Goal: Information Seeking & Learning: Check status

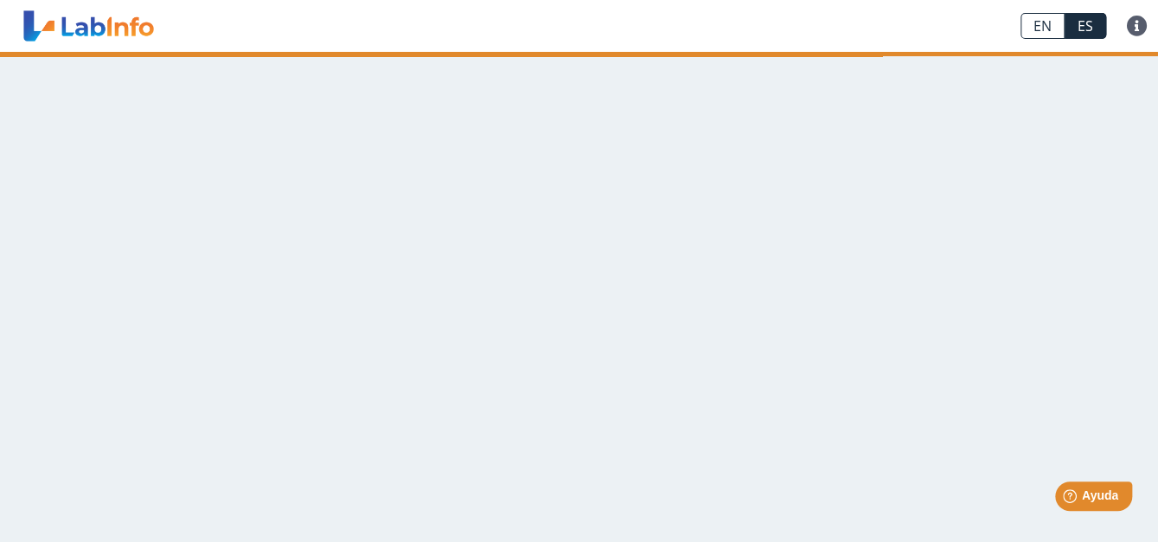
click at [104, 33] on link at bounding box center [88, 25] width 143 height 43
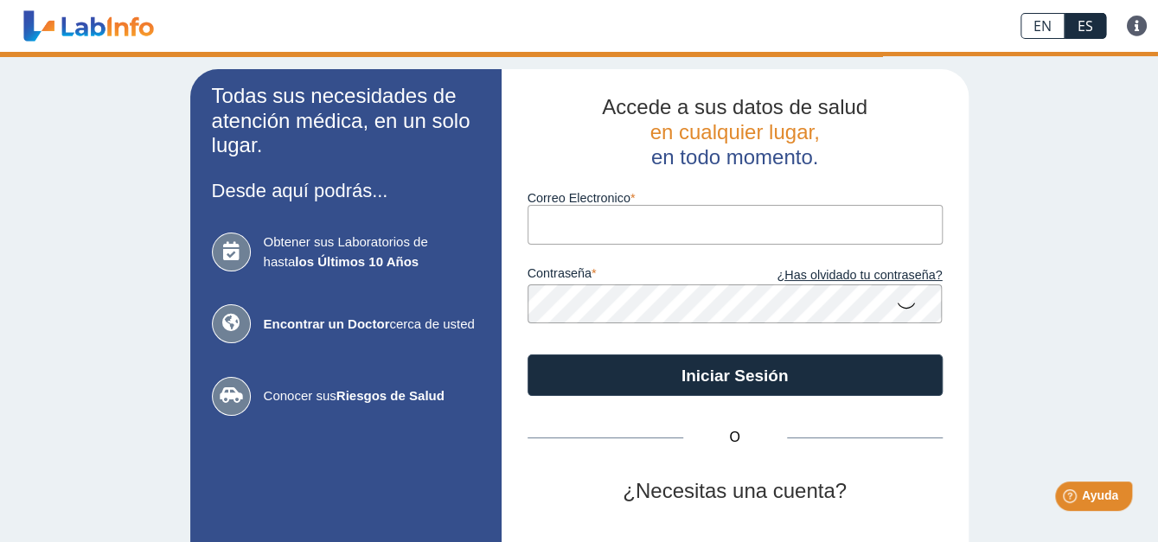
type input "[PERSON_NAME][EMAIL_ADDRESS][PERSON_NAME][DOMAIN_NAME]"
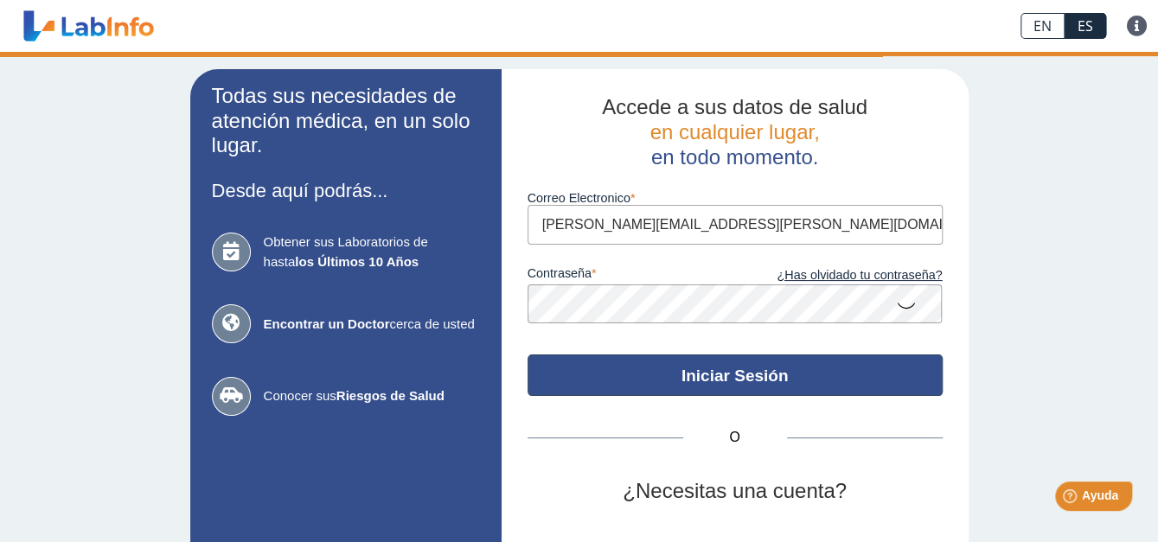
click at [714, 375] on button "Iniciar Sesión" at bounding box center [734, 376] width 415 height 42
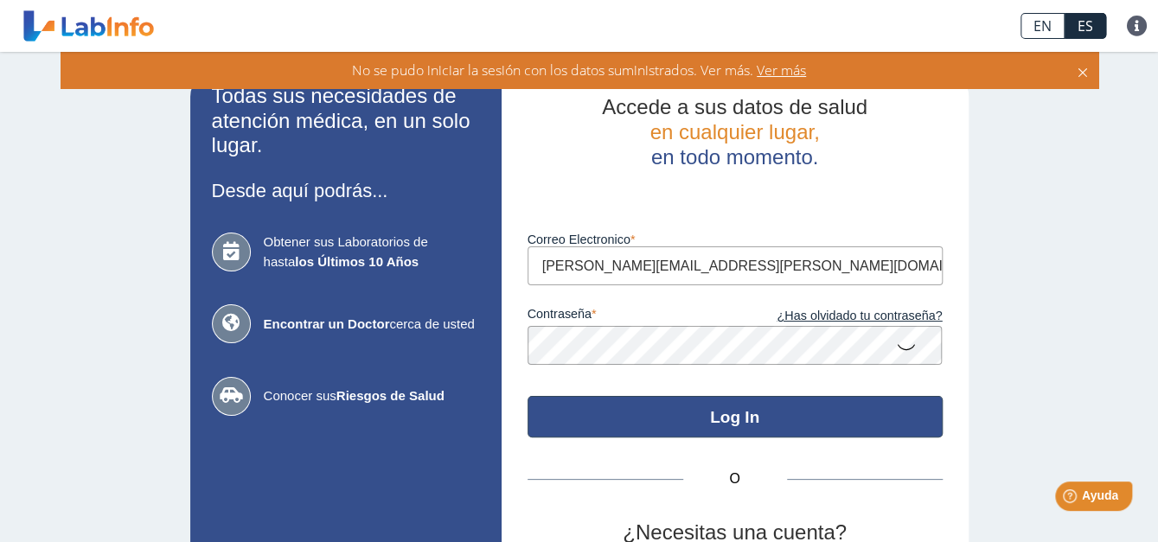
click at [776, 420] on button "Log In" at bounding box center [734, 417] width 415 height 42
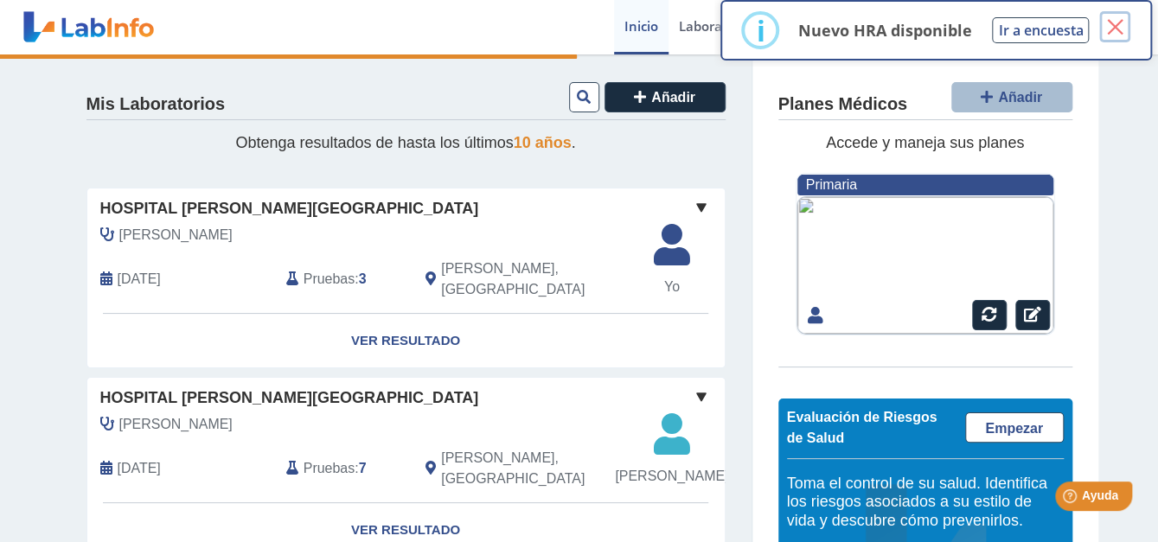
click at [1115, 22] on button "×" at bounding box center [1114, 26] width 31 height 31
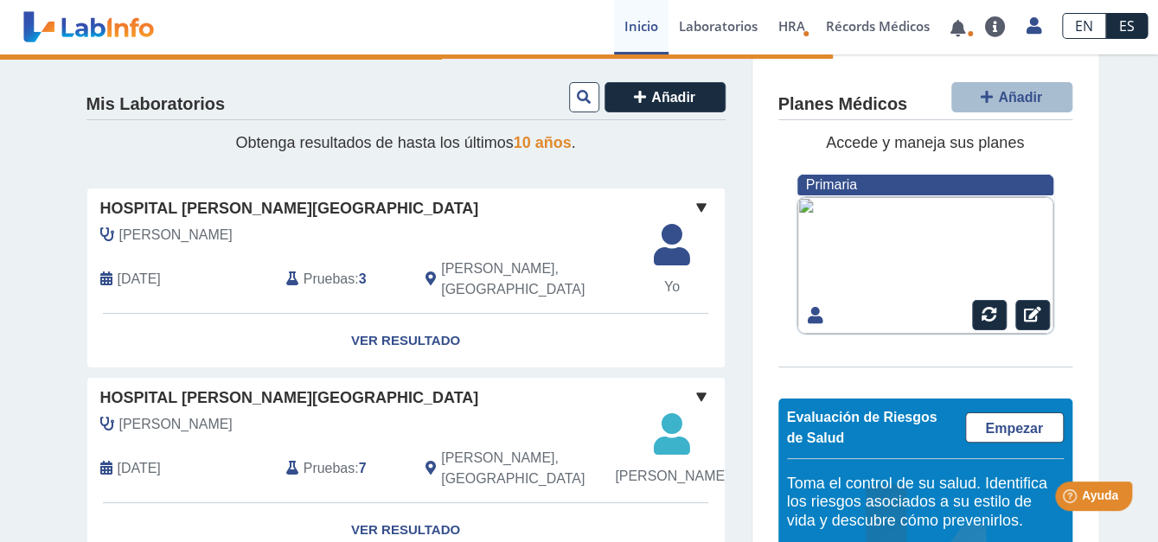
click at [693, 209] on span at bounding box center [701, 207] width 21 height 21
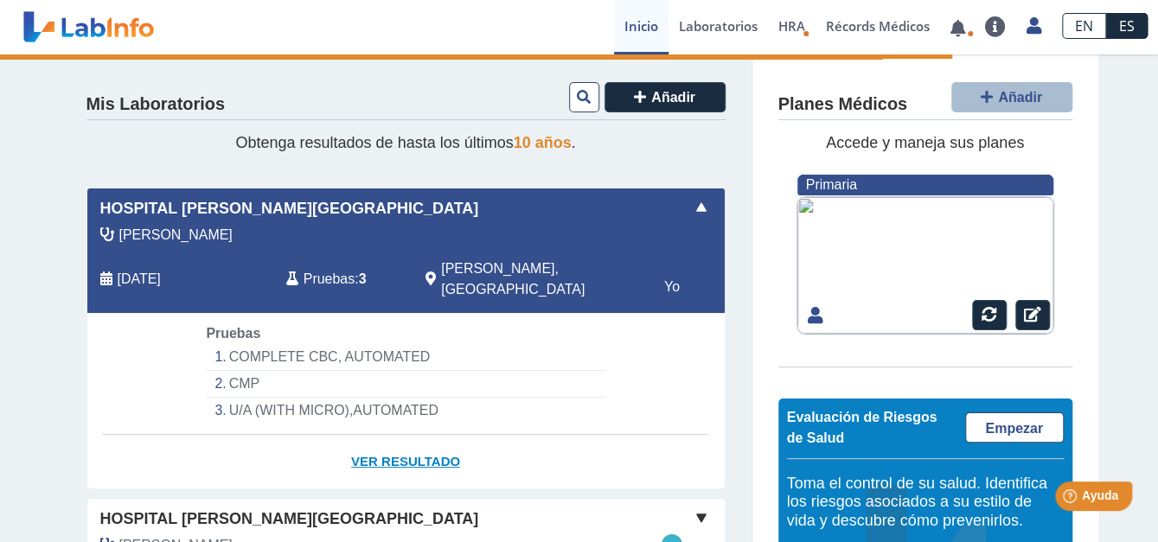
click at [430, 443] on link "Ver Resultado" at bounding box center [405, 462] width 637 height 54
click at [384, 344] on li "COMPLETE CBC, AUTOMATED" at bounding box center [405, 357] width 399 height 27
click at [301, 344] on li "COMPLETE CBC, AUTOMATED" at bounding box center [405, 357] width 399 height 27
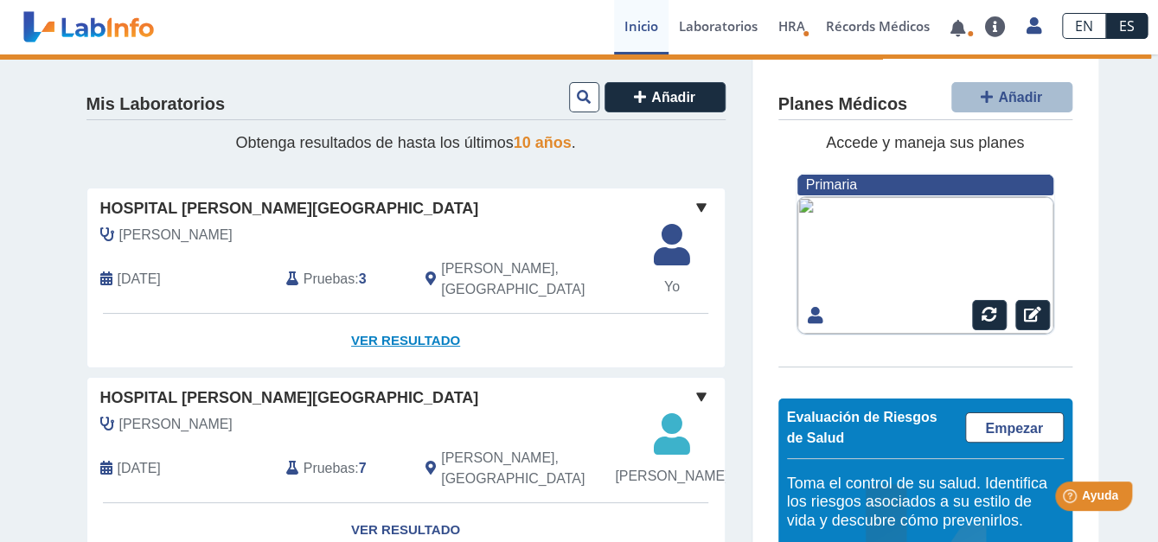
click at [431, 316] on link "Ver Resultado" at bounding box center [405, 341] width 637 height 54
click at [402, 323] on link "Ver Resultado" at bounding box center [405, 341] width 637 height 54
click at [691, 205] on span at bounding box center [701, 207] width 21 height 21
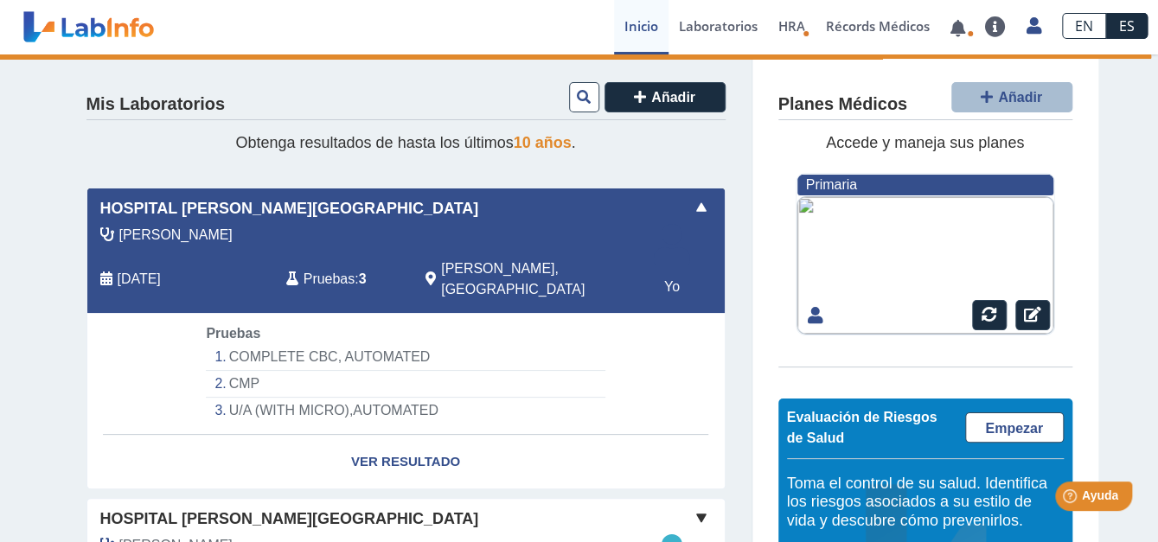
click at [373, 345] on li "COMPLETE CBC, AUTOMATED" at bounding box center [405, 357] width 399 height 27
click at [507, 377] on li "CMP" at bounding box center [405, 384] width 399 height 27
click at [292, 398] on li "U/A (WITH MICRO),AUTOMATED" at bounding box center [405, 411] width 399 height 26
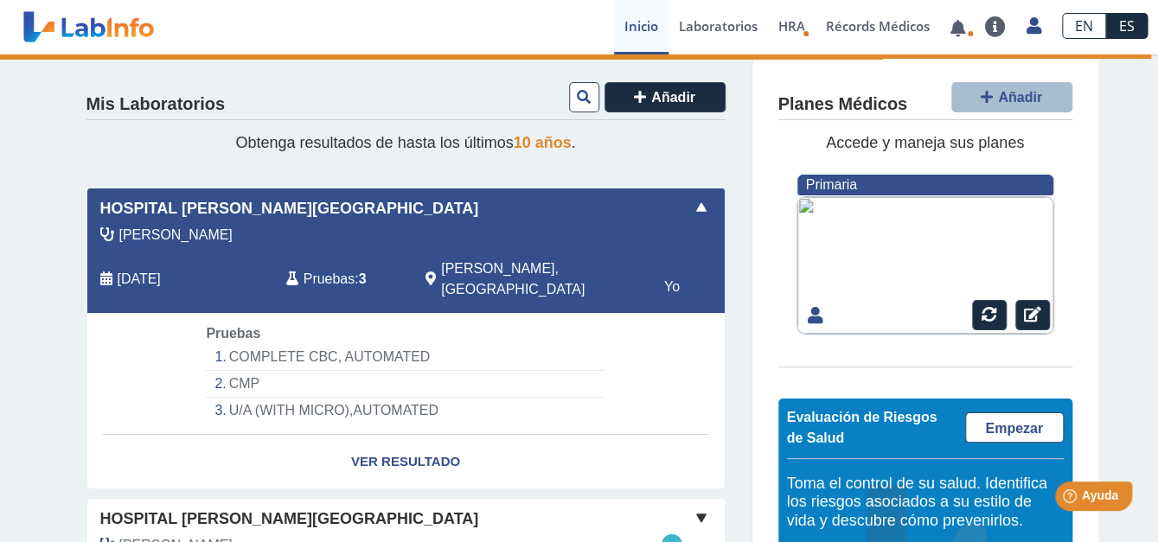
click at [291, 344] on li "COMPLETE CBC, AUTOMATED" at bounding box center [405, 357] width 399 height 27
click at [627, 460] on link "Ver Resultado" at bounding box center [405, 462] width 637 height 54
click at [409, 444] on link "Ver Resultado" at bounding box center [405, 462] width 637 height 54
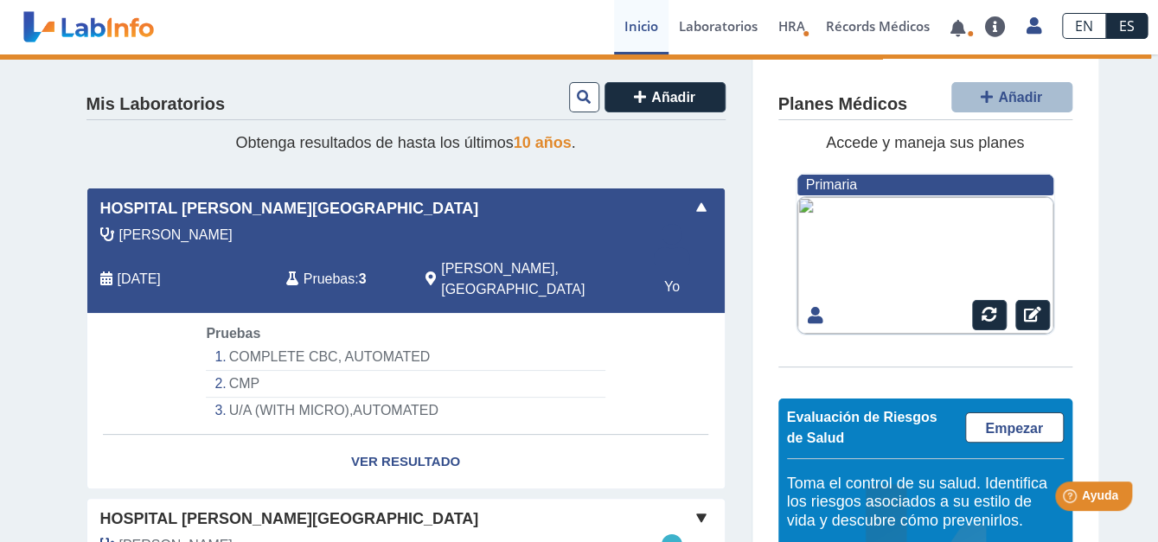
click at [300, 344] on li "COMPLETE CBC, AUTOMATED" at bounding box center [405, 357] width 399 height 27
click at [299, 344] on li "COMPLETE CBC, AUTOMATED" at bounding box center [405, 357] width 399 height 27
click at [435, 438] on link "Ver Resultado" at bounding box center [405, 462] width 637 height 54
click at [431, 435] on link "Ver Resultado" at bounding box center [405, 462] width 637 height 54
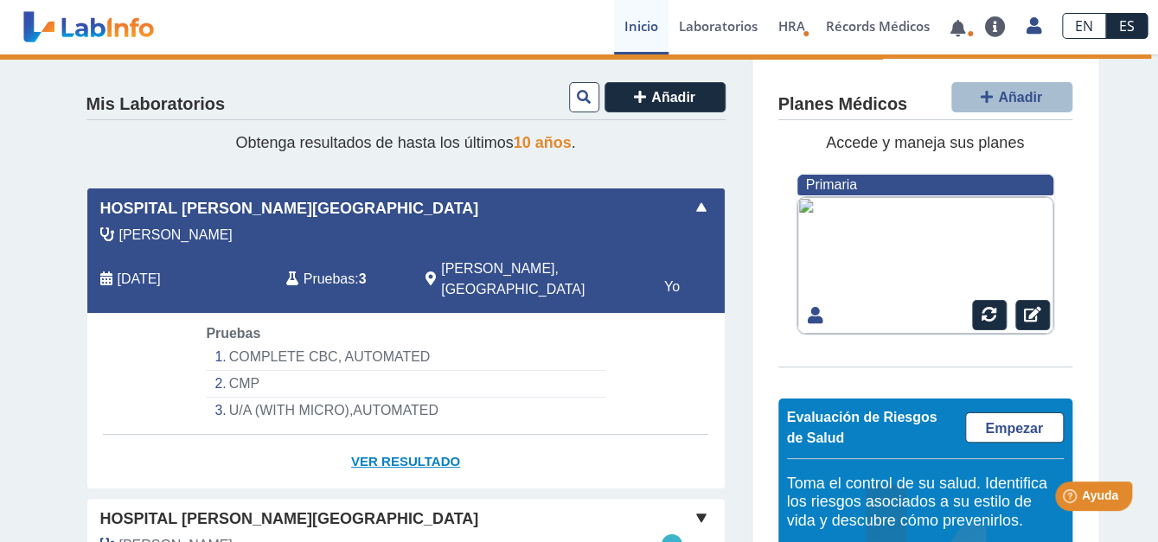
click at [401, 445] on link "Ver Resultado" at bounding box center [405, 462] width 637 height 54
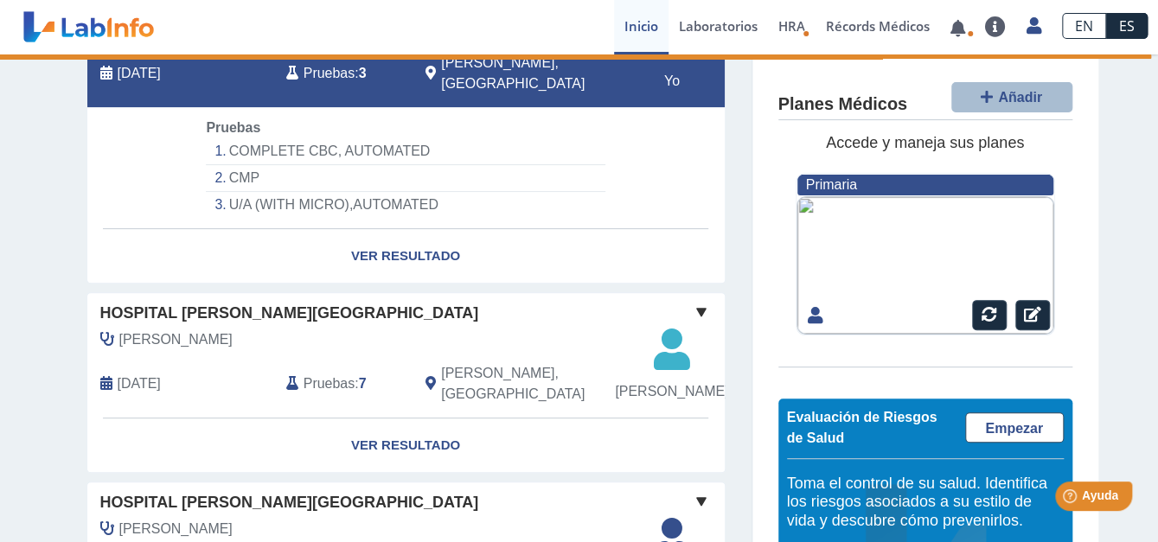
scroll to position [207, 0]
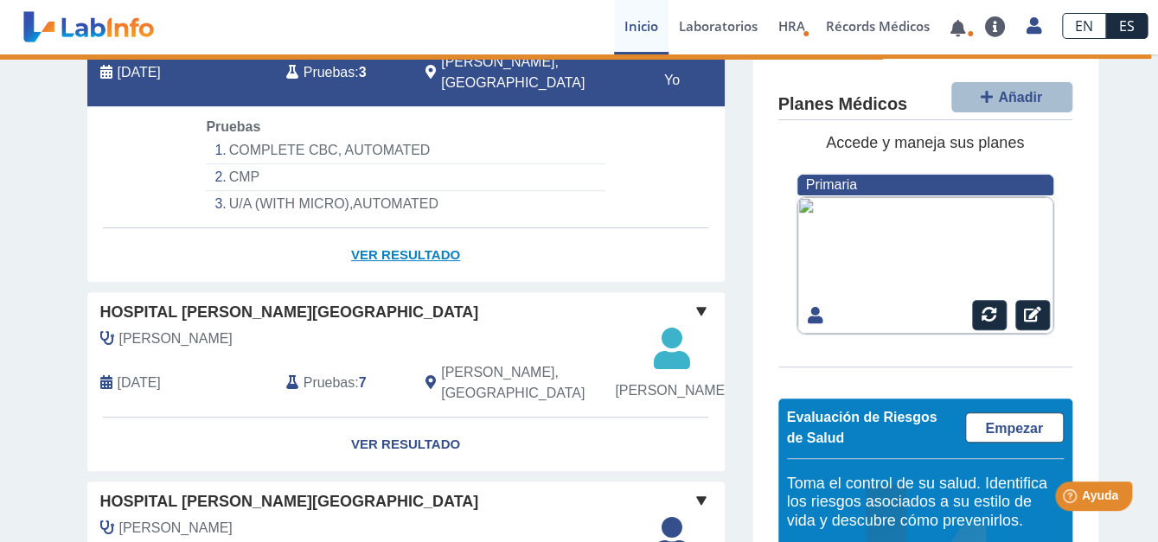
click at [400, 242] on link "Ver Resultado" at bounding box center [405, 255] width 637 height 54
click at [392, 191] on li "U/A (WITH MICRO),AUTOMATED" at bounding box center [405, 204] width 399 height 26
click at [878, 29] on link "Récords Médicos" at bounding box center [877, 27] width 125 height 54
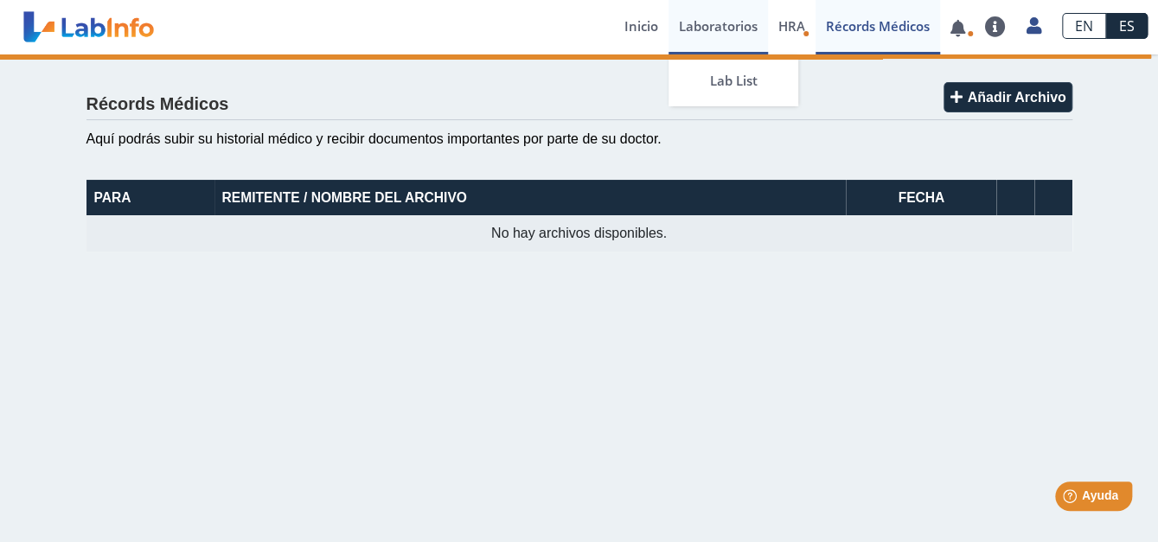
click at [702, 35] on link "Laboratorios" at bounding box center [717, 27] width 99 height 54
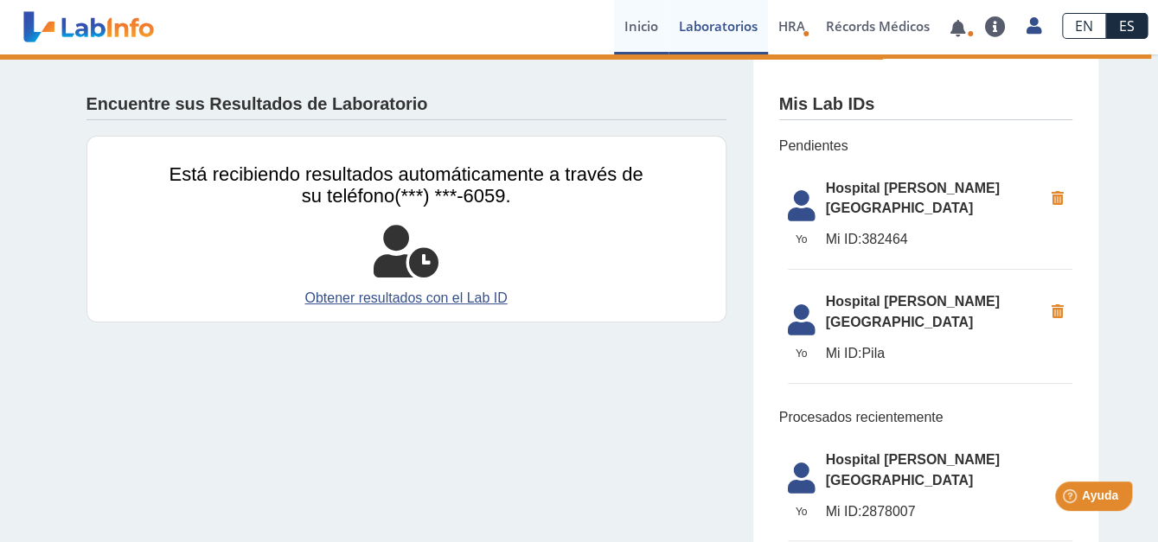
click at [640, 26] on link "Inicio" at bounding box center [641, 27] width 54 height 54
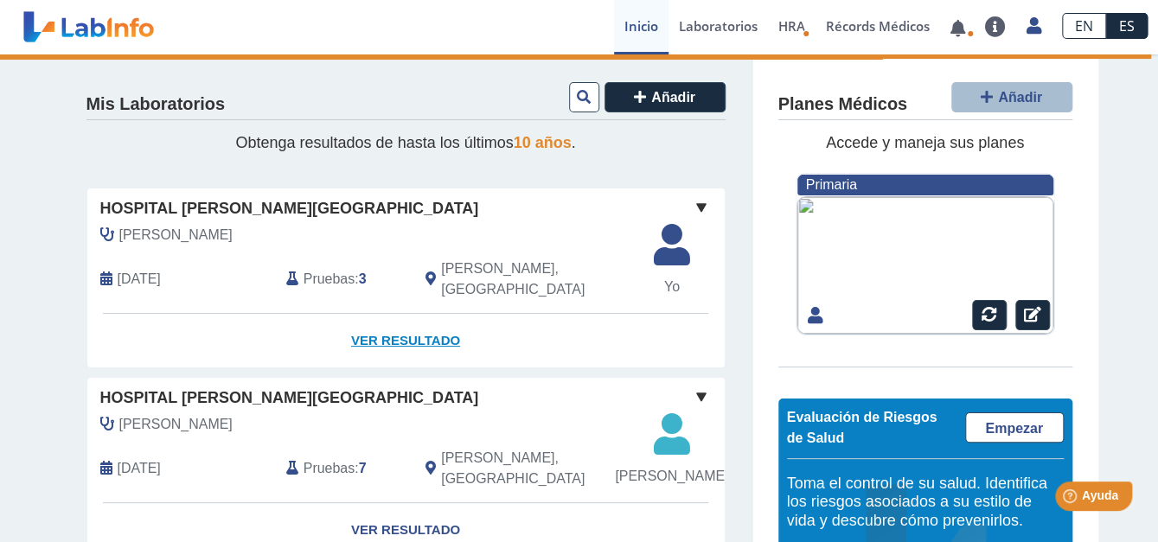
click at [389, 324] on link "Ver Resultado" at bounding box center [405, 341] width 637 height 54
click at [392, 316] on link "Ver Resultado" at bounding box center [405, 341] width 637 height 54
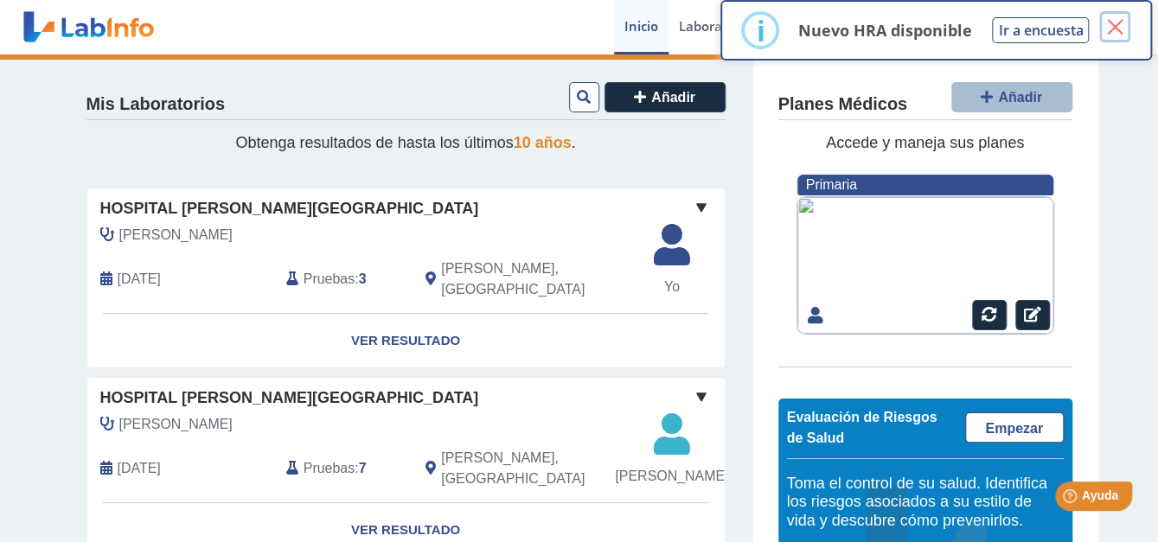
click at [1118, 22] on button "×" at bounding box center [1114, 26] width 31 height 31
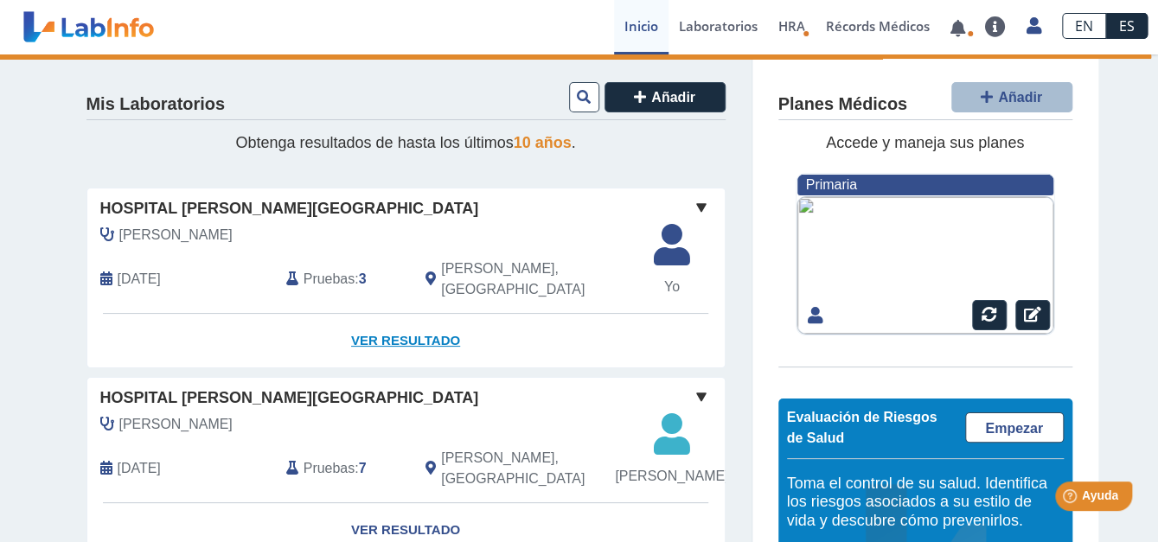
click at [422, 327] on link "Ver Resultado" at bounding box center [405, 341] width 637 height 54
click at [666, 280] on span "Yo" at bounding box center [671, 287] width 57 height 21
click at [392, 315] on link "Ver Resultado" at bounding box center [405, 341] width 637 height 54
click at [333, 269] on span "Pruebas" at bounding box center [329, 279] width 51 height 21
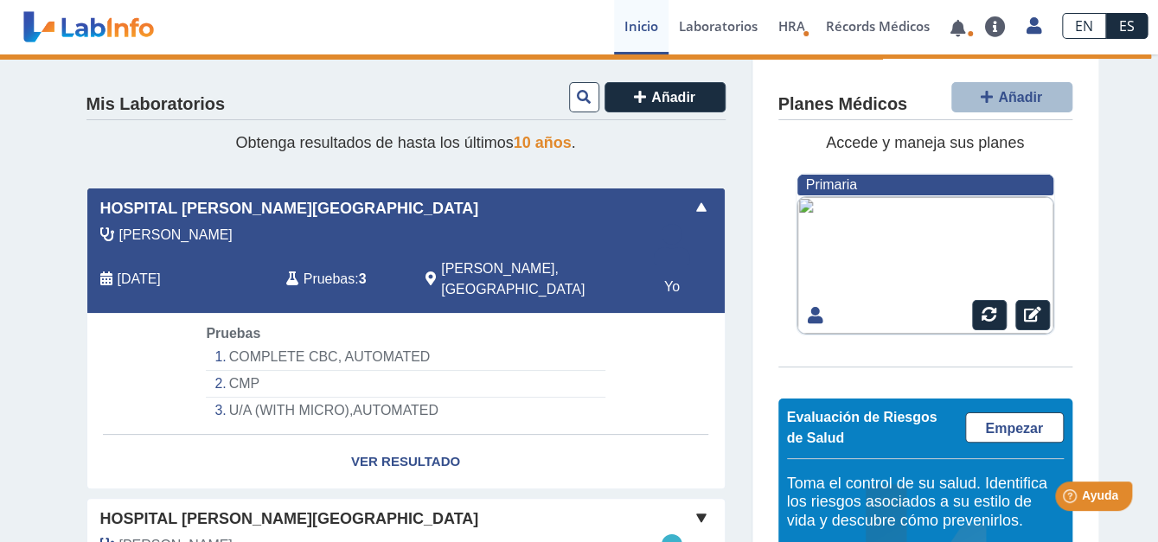
click at [276, 344] on li "COMPLETE CBC, AUTOMATED" at bounding box center [405, 357] width 399 height 27
click at [424, 438] on link "Ver Resultado" at bounding box center [405, 462] width 637 height 54
click at [481, 280] on span "[PERSON_NAME], [GEOGRAPHIC_DATA]" at bounding box center [536, 280] width 191 height 42
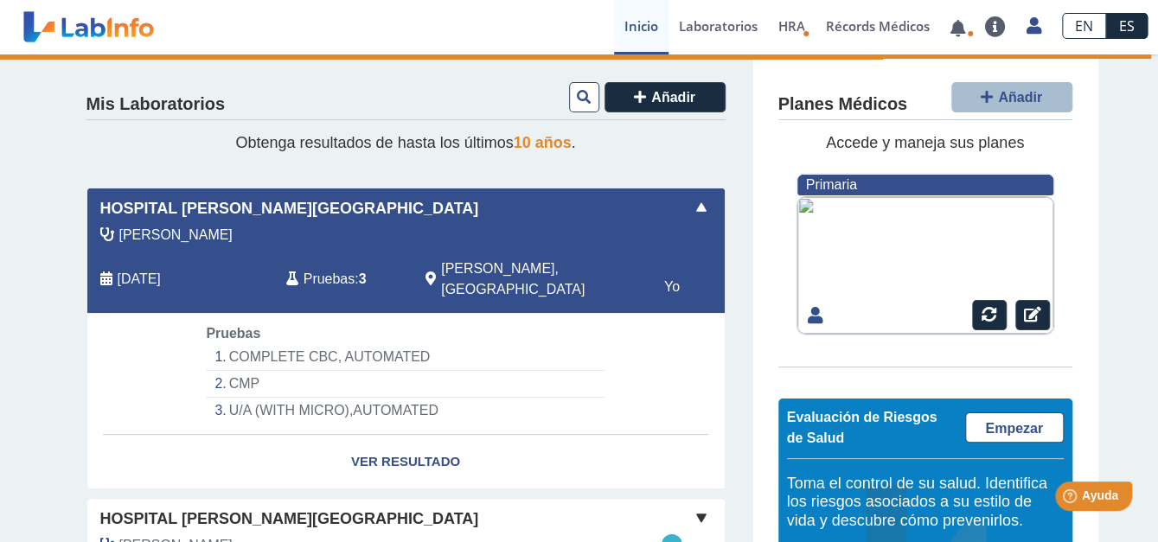
click at [410, 344] on li "COMPLETE CBC, AUTOMATED" at bounding box center [405, 357] width 399 height 27
select select "**********"
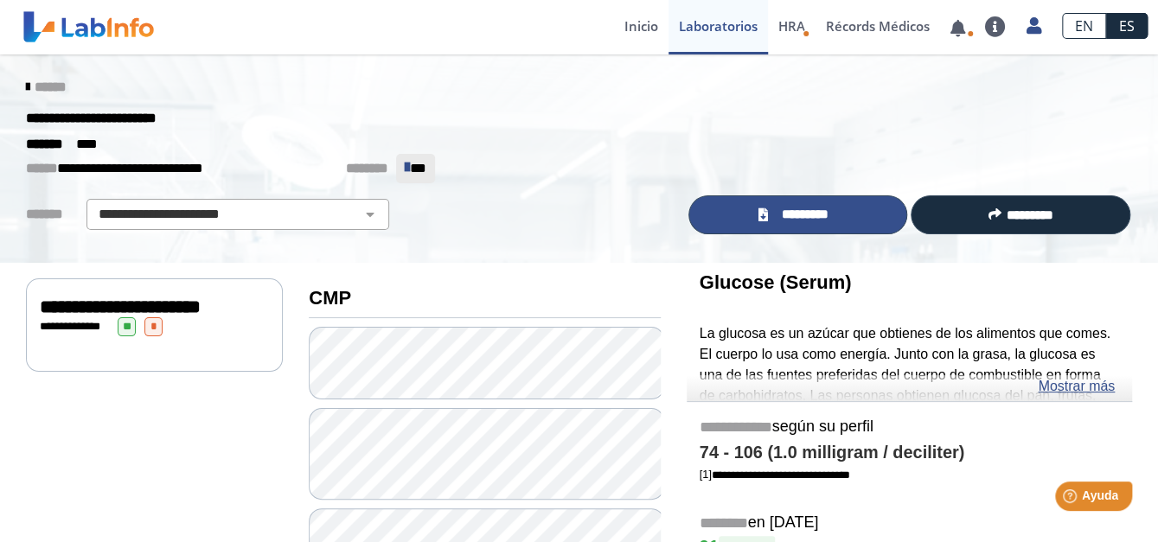
click at [804, 210] on span "*********" at bounding box center [804, 215] width 63 height 20
